Goal: Task Accomplishment & Management: Use online tool/utility

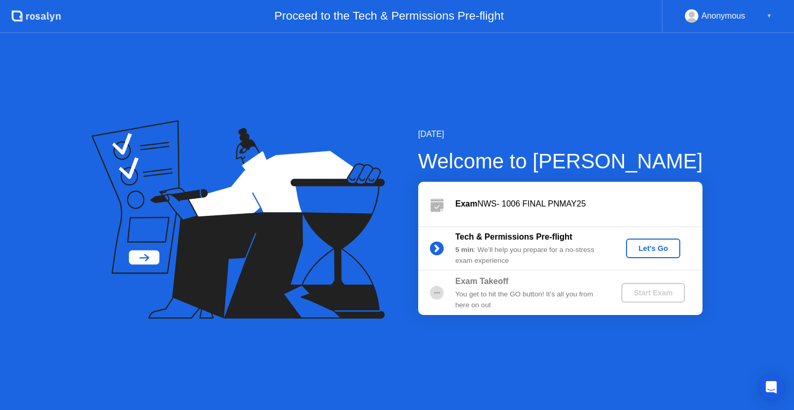
click at [655, 252] on div "Let's Go" at bounding box center [653, 248] width 46 height 8
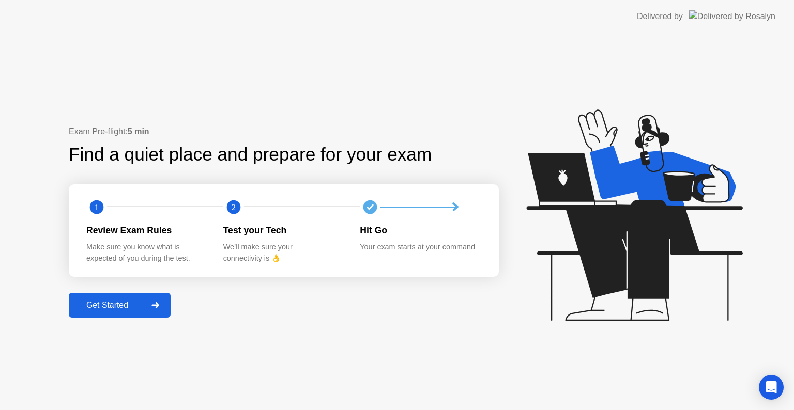
click at [152, 312] on div at bounding box center [155, 306] width 25 height 24
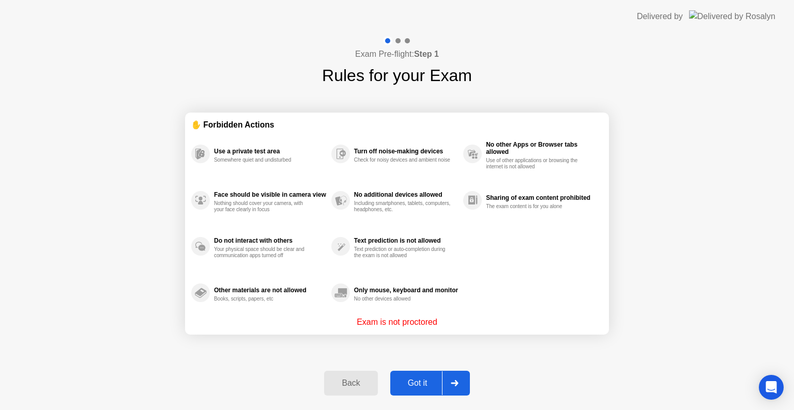
click at [419, 383] on div "Got it" at bounding box center [417, 383] width 49 height 9
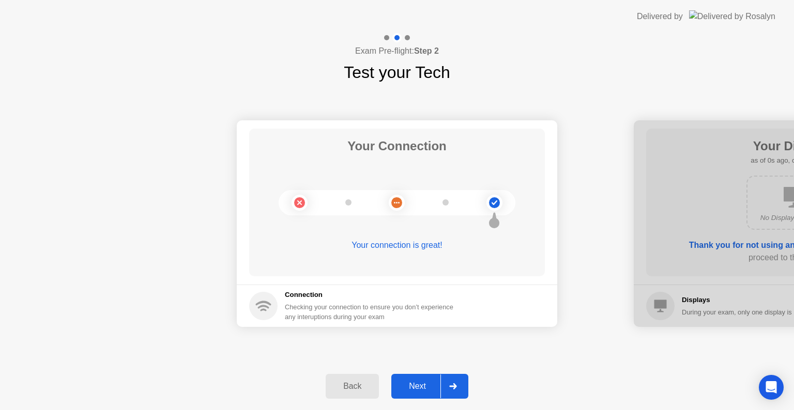
click at [419, 383] on div "Next" at bounding box center [417, 386] width 46 height 9
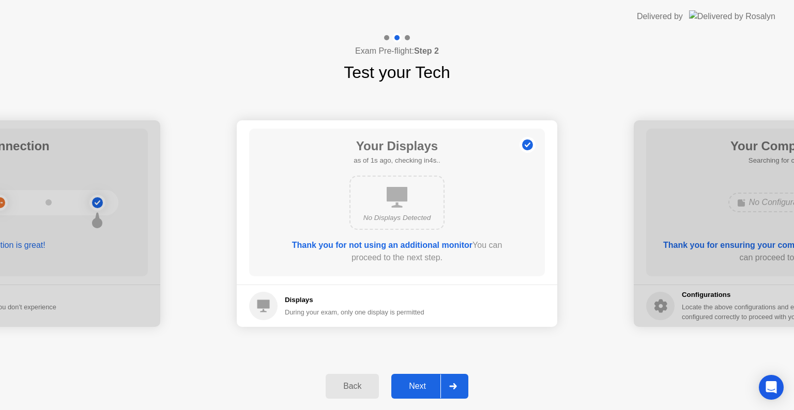
click at [419, 383] on div "Next" at bounding box center [417, 386] width 46 height 9
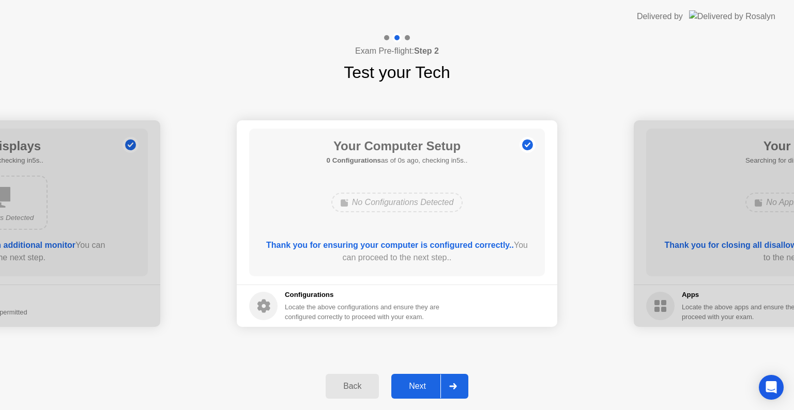
click at [419, 383] on div "Next" at bounding box center [417, 386] width 46 height 9
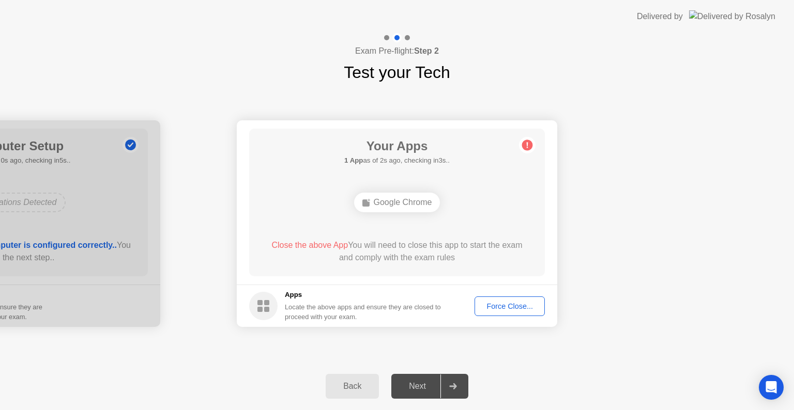
click at [488, 310] on div "Force Close..." at bounding box center [509, 306] width 63 height 8
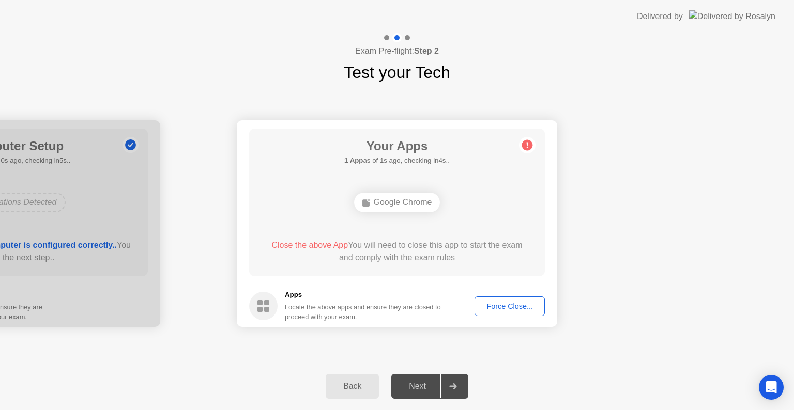
click at [489, 304] on div "Force Close..." at bounding box center [509, 306] width 63 height 8
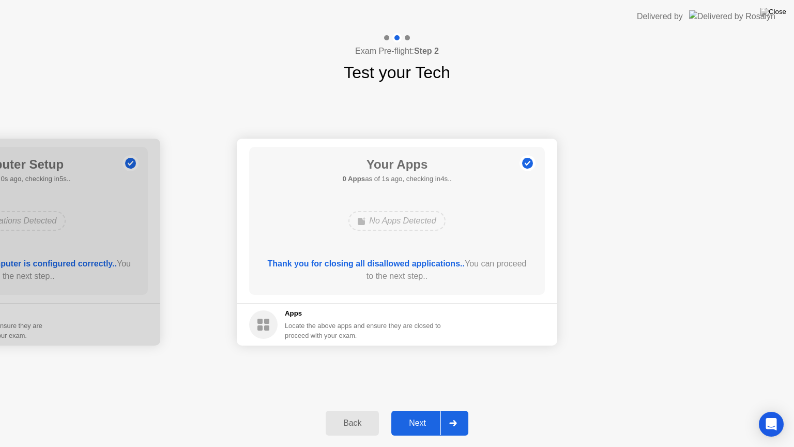
click at [410, 410] on div "Next" at bounding box center [417, 422] width 46 height 9
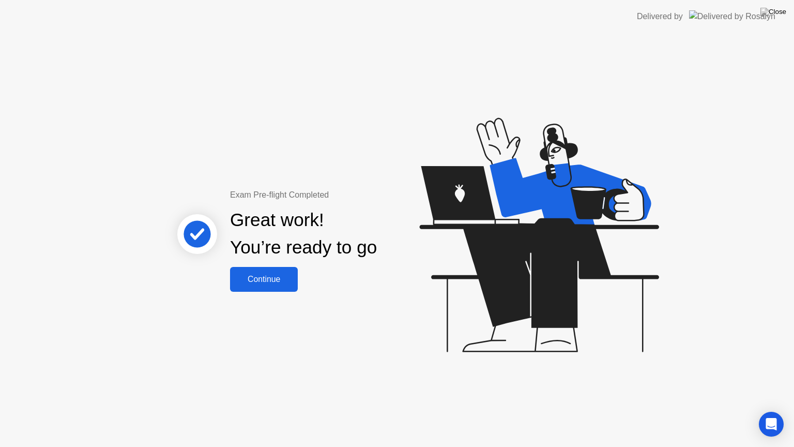
click at [276, 268] on button "Continue" at bounding box center [264, 279] width 68 height 25
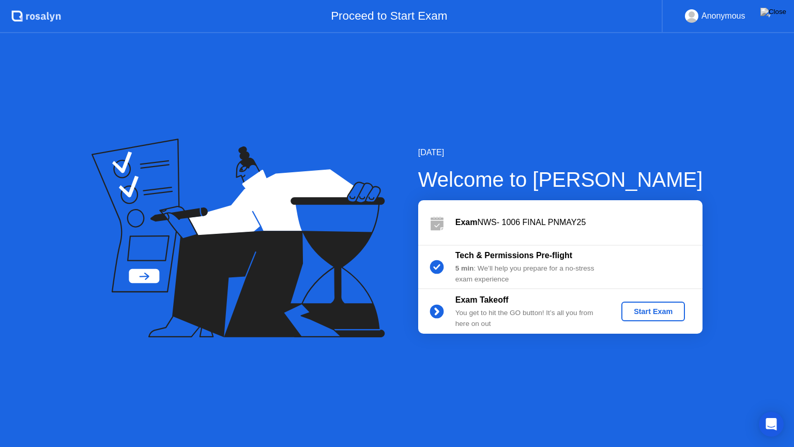
click at [648, 312] on div "Start Exam" at bounding box center [652, 311] width 55 height 8
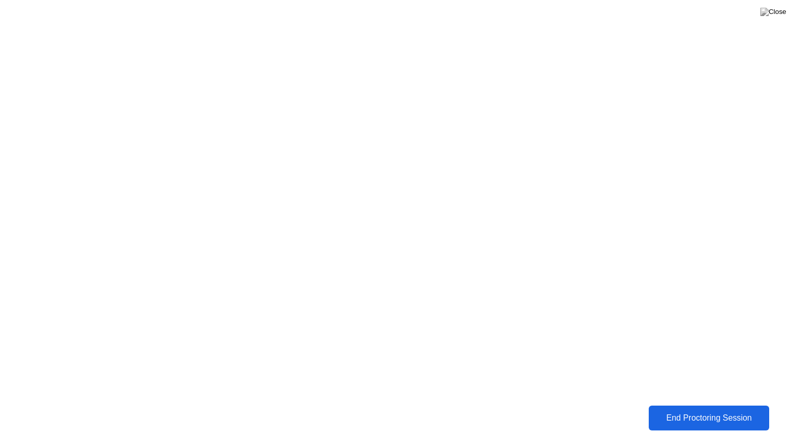
click at [652, 410] on div "End Proctoring Session" at bounding box center [709, 417] width 114 height 9
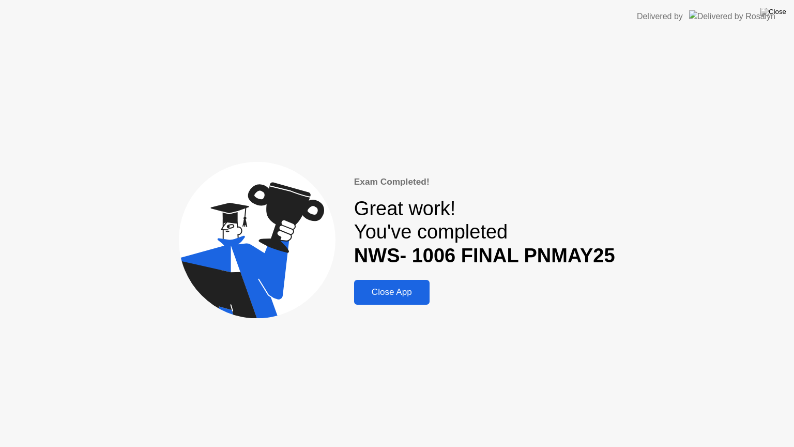
click at [393, 287] on div "Close App" at bounding box center [391, 292] width 69 height 10
